Goal: Check status: Check status

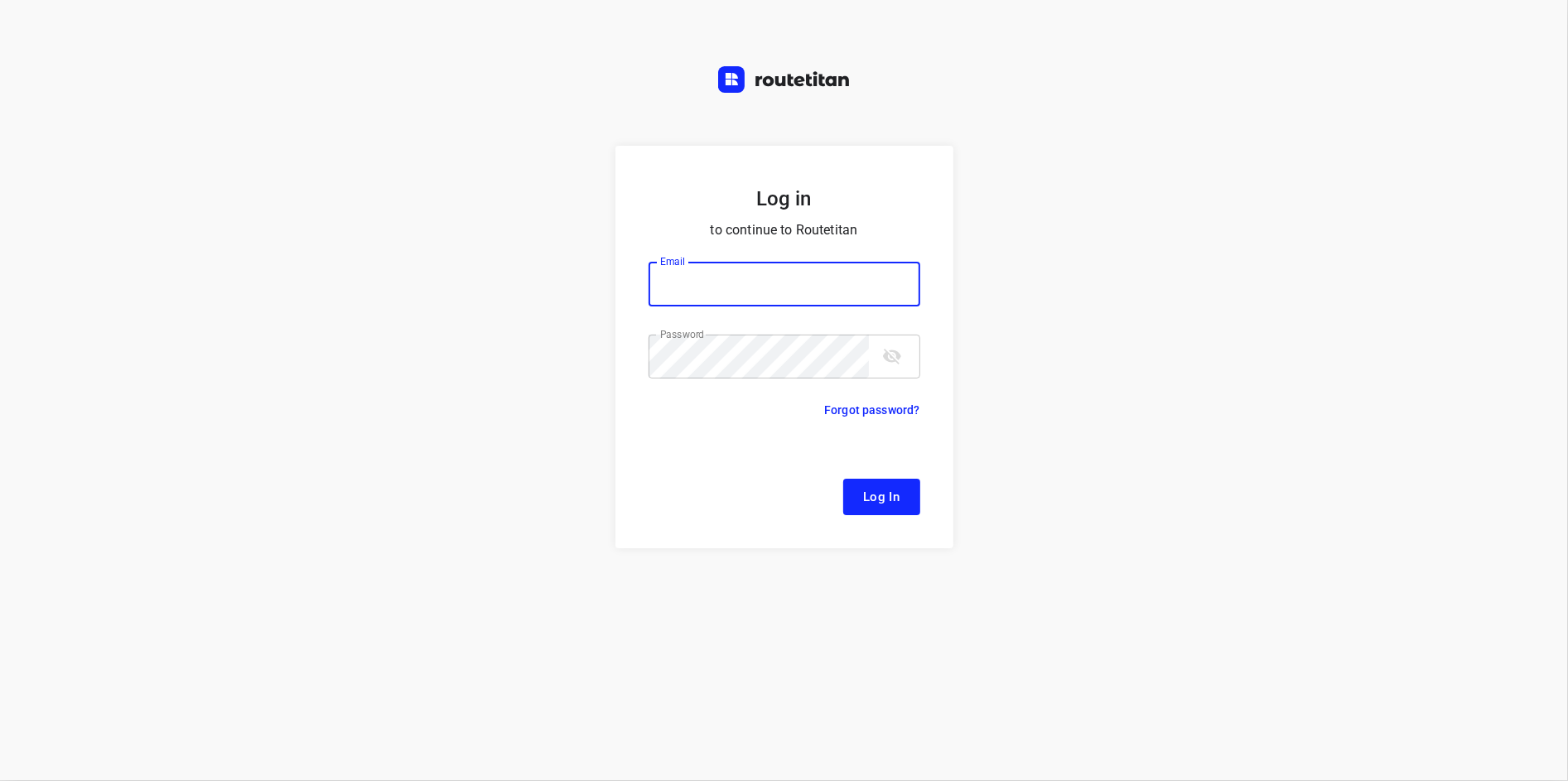
type input "[EMAIL_ADDRESS][DOMAIN_NAME]"
click at [886, 360] on icon "toggle password visibility" at bounding box center [892, 356] width 18 height 15
click at [879, 506] on span "Log In" at bounding box center [881, 496] width 37 height 21
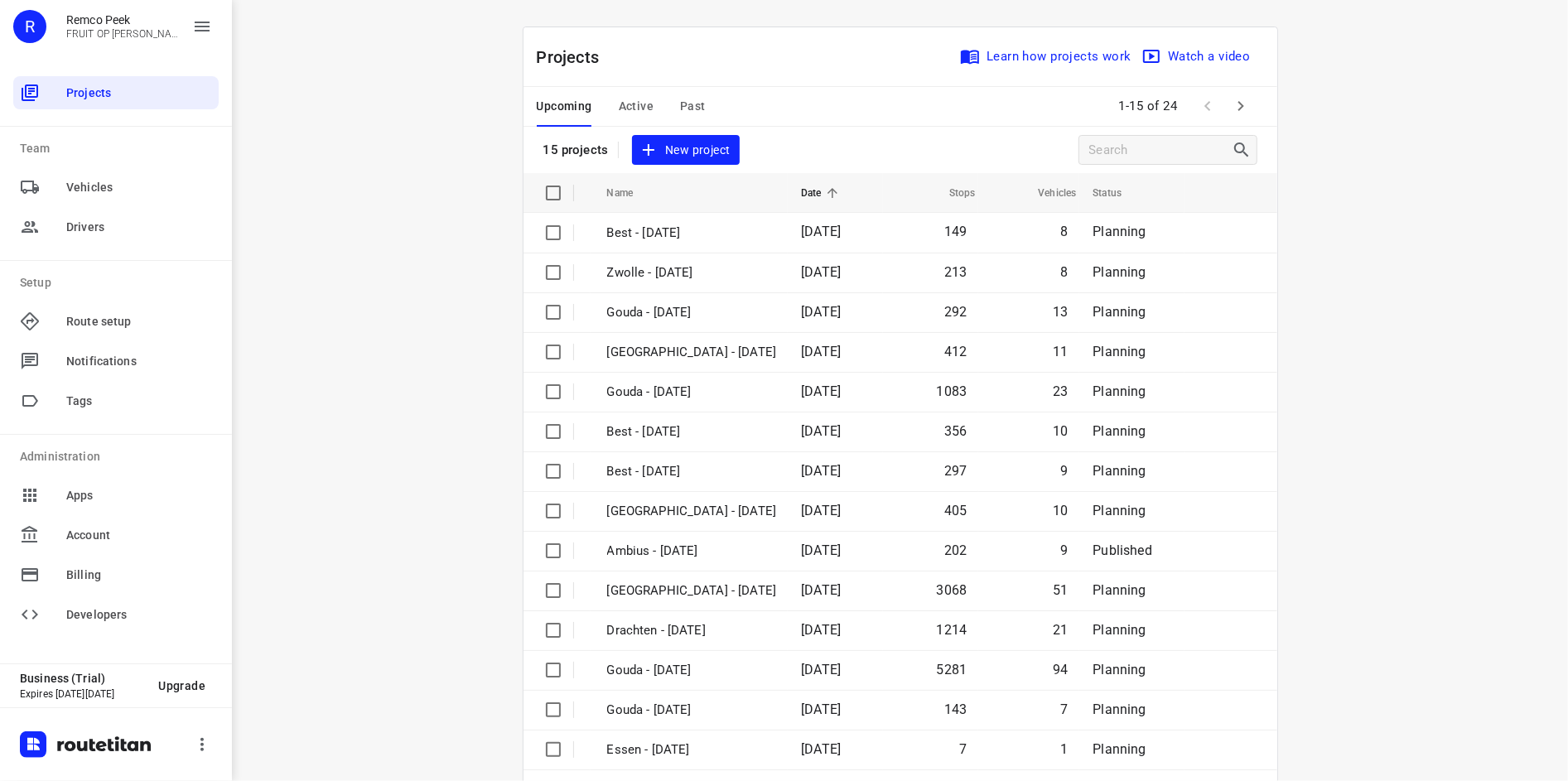
click at [694, 101] on span "Past" at bounding box center [693, 106] width 26 height 21
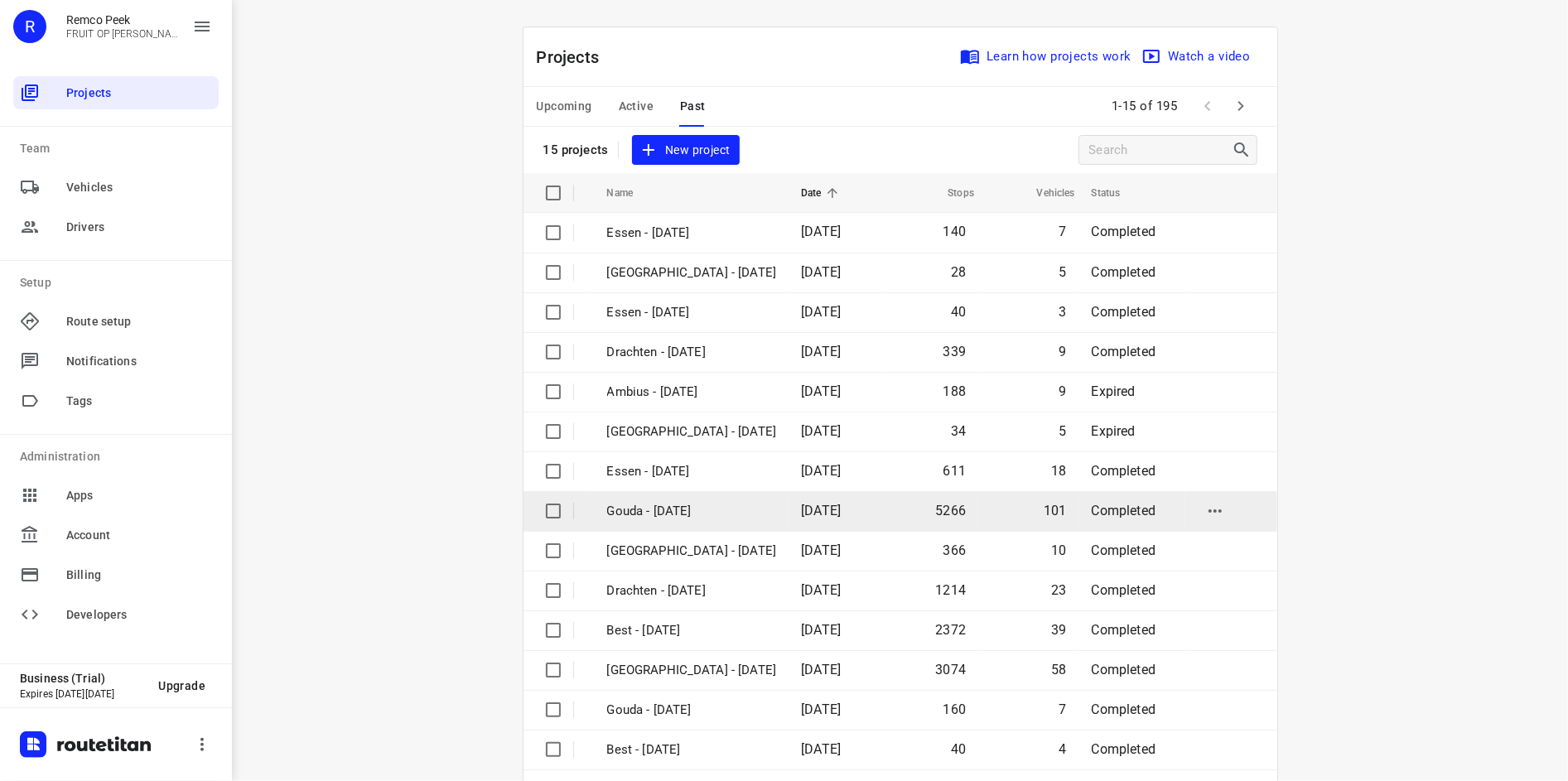
click at [736, 523] on td "Gouda - [DATE]" at bounding box center [689, 511] width 198 height 39
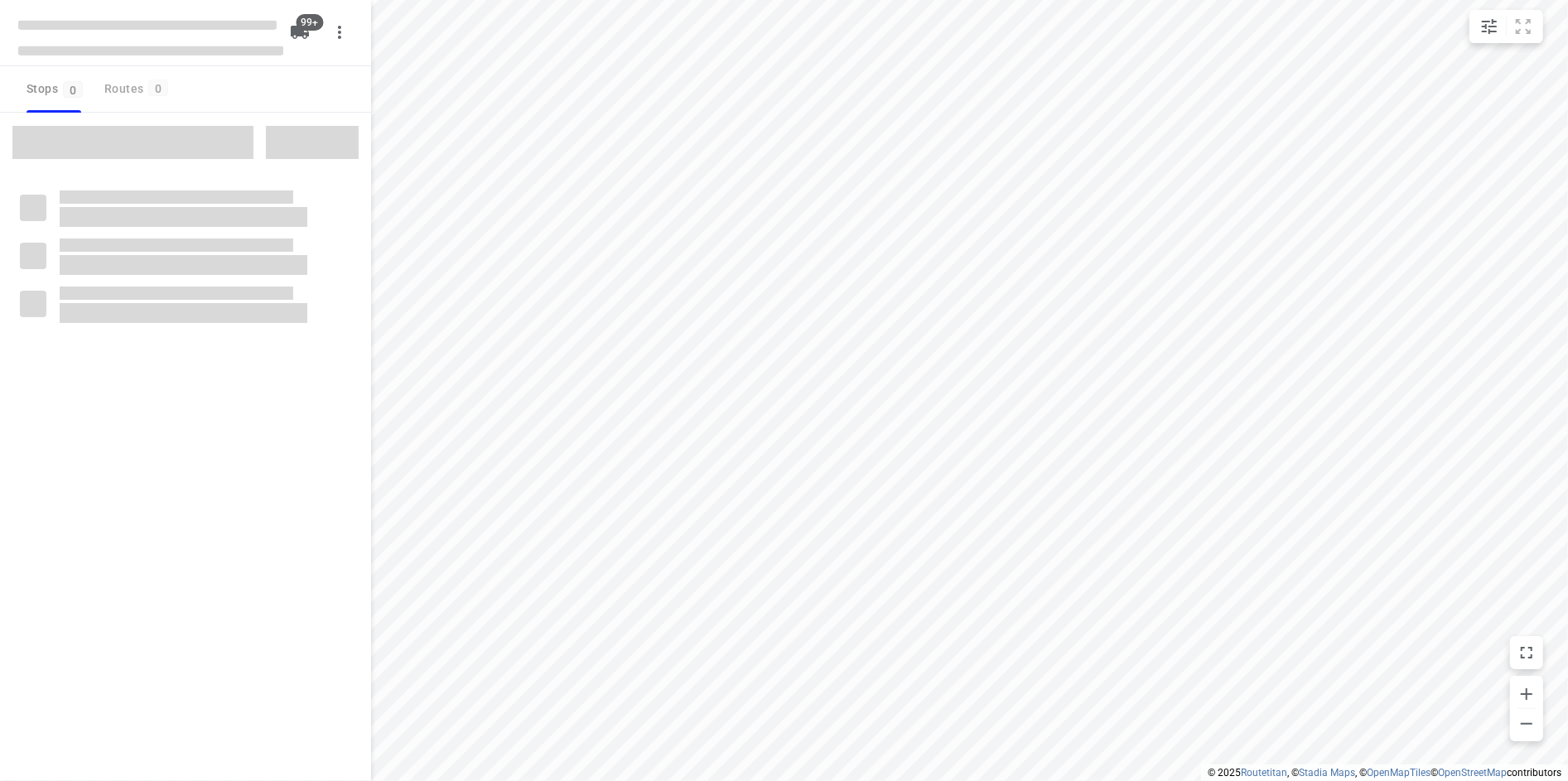
checkbox input "true"
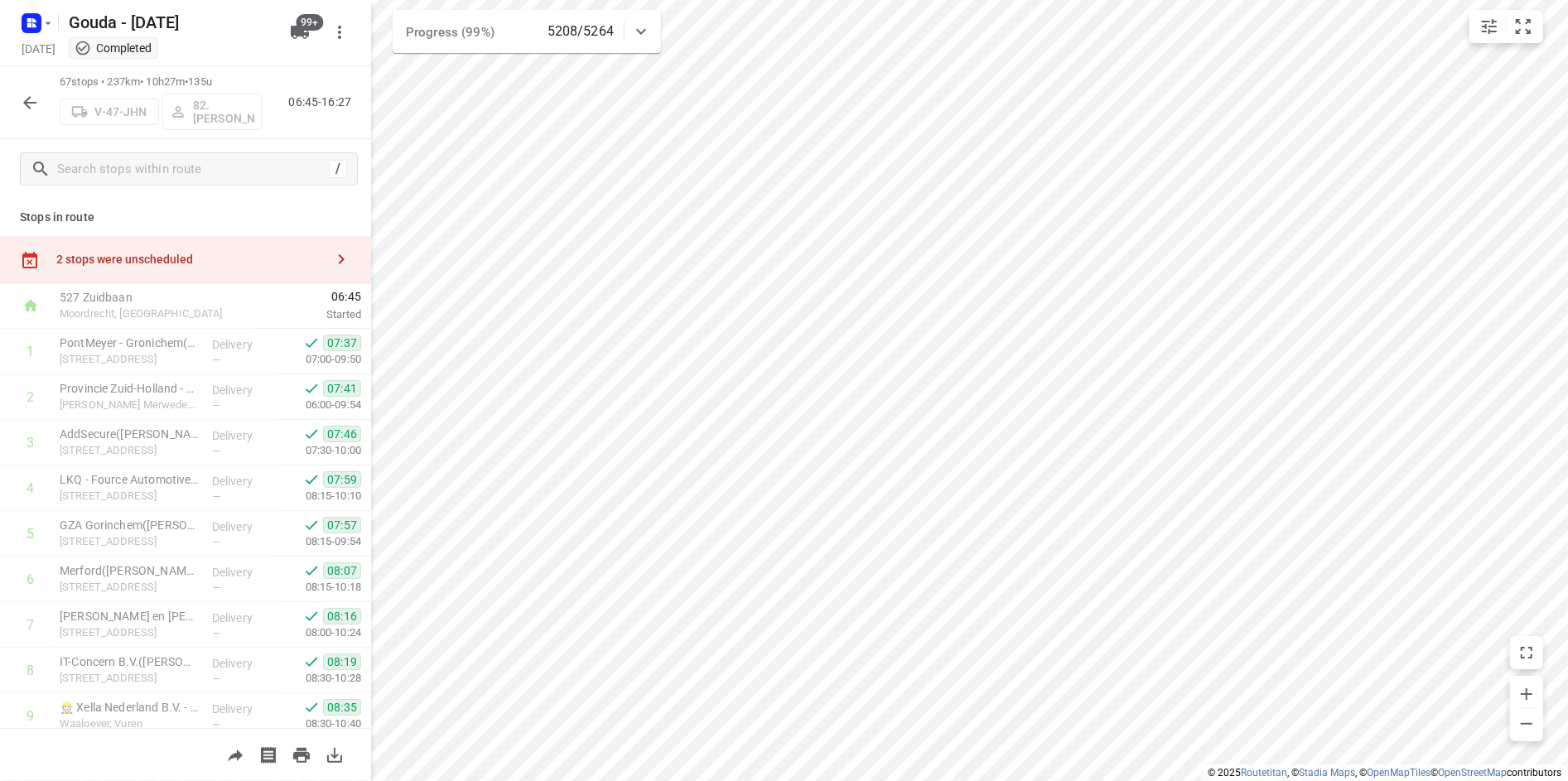
click at [871, 780] on html "i © 2025 Routetitan , © Stadia Maps , © OpenMapTiles © OpenStreetMap contributo…" at bounding box center [784, 390] width 1568 height 781
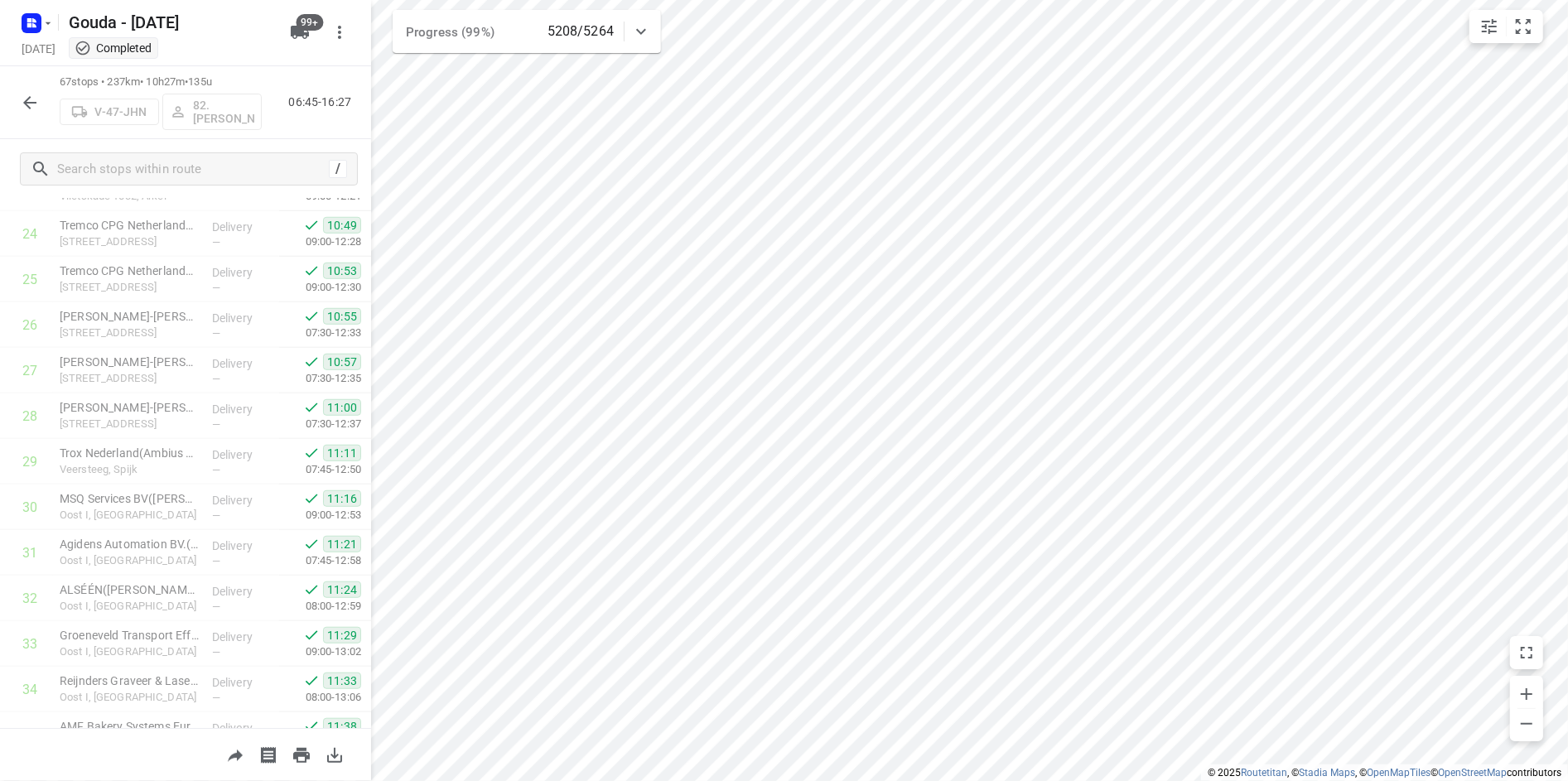
scroll to position [1159, 0]
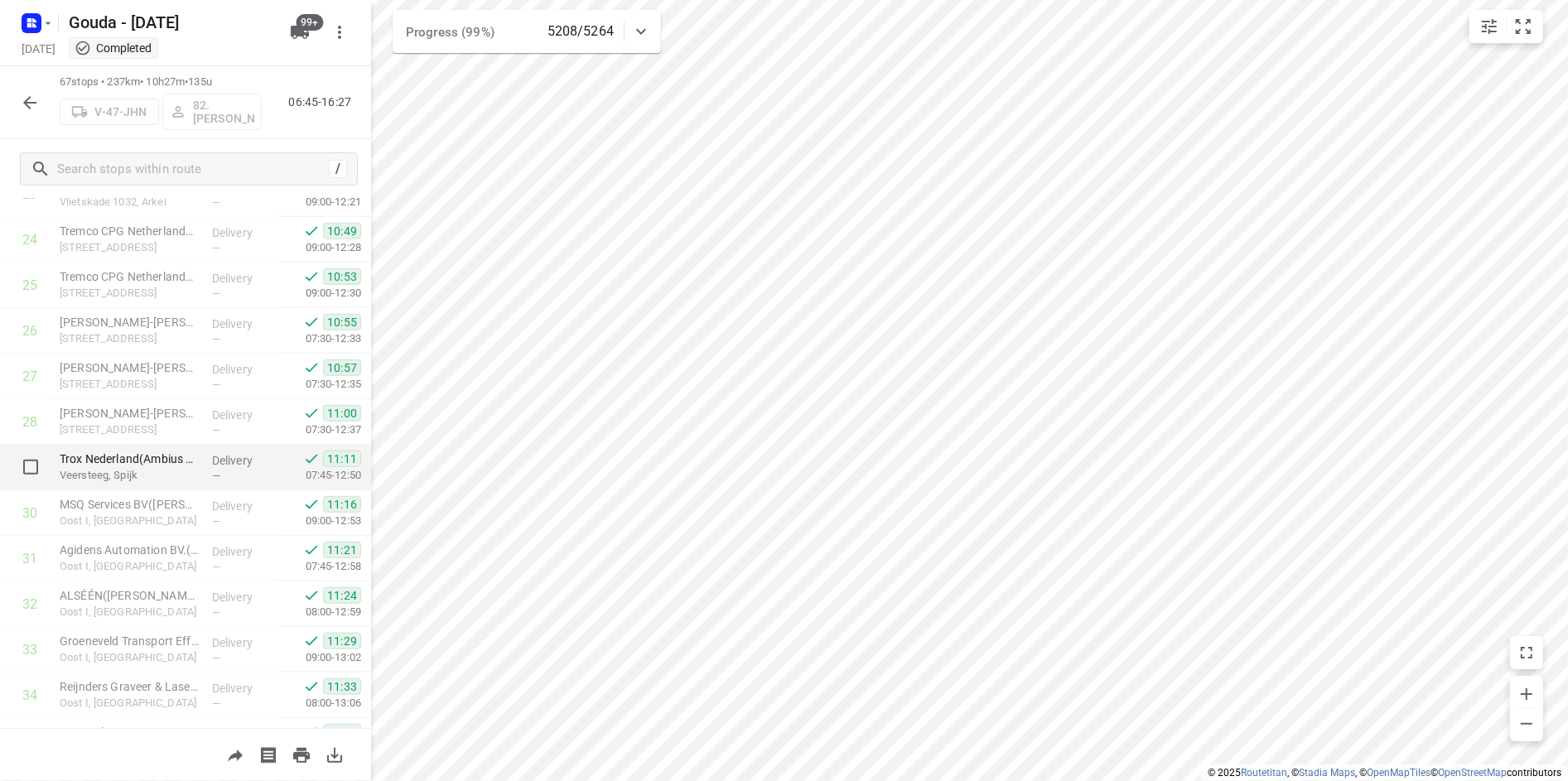
click at [166, 475] on div "i © 2025 Routetitan , © Stadia Maps , © OpenMapTiles © OpenStreetMap contributo…" at bounding box center [784, 390] width 1568 height 781
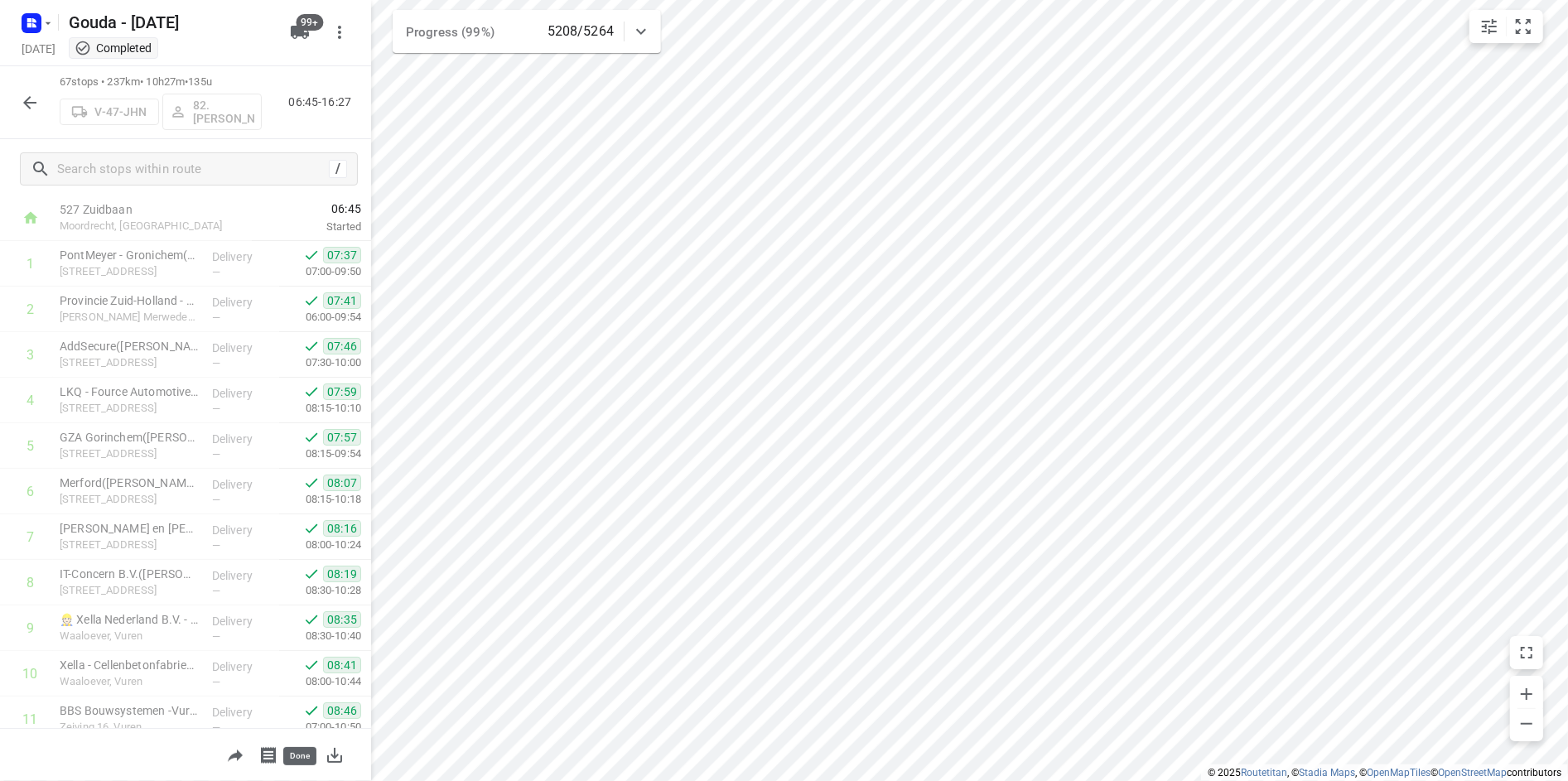
scroll to position [82, 0]
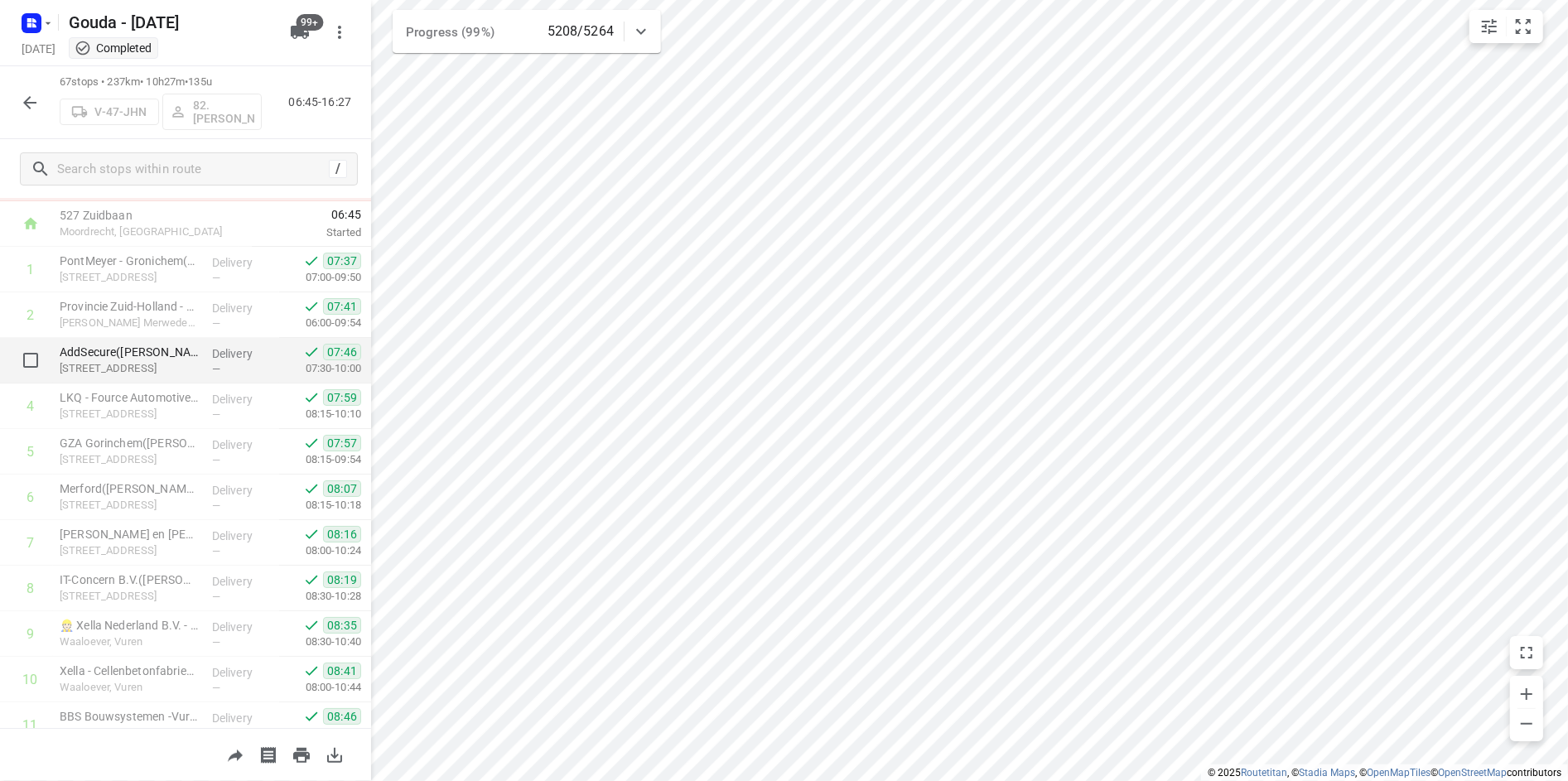
click at [103, 380] on div "i © 2025 Routetitan , © Stadia Maps , © OpenMapTiles © OpenStreetMap contributo…" at bounding box center [784, 390] width 1568 height 781
click at [103, 380] on div "AddSecure([PERSON_NAME]) [PERSON_NAME][STREET_ADDRESS]" at bounding box center [130, 360] width 153 height 45
